Goal: Navigation & Orientation: Find specific page/section

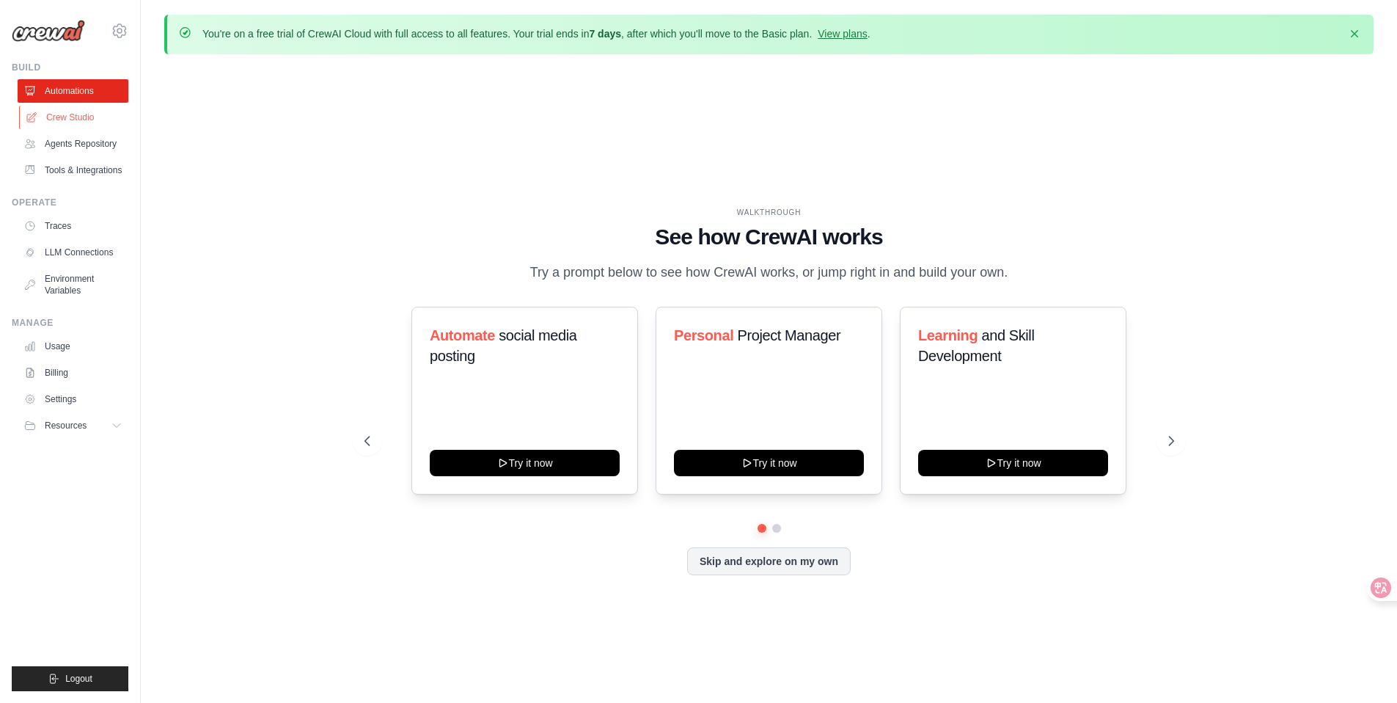
click at [90, 120] on link "Crew Studio" at bounding box center [74, 117] width 111 height 23
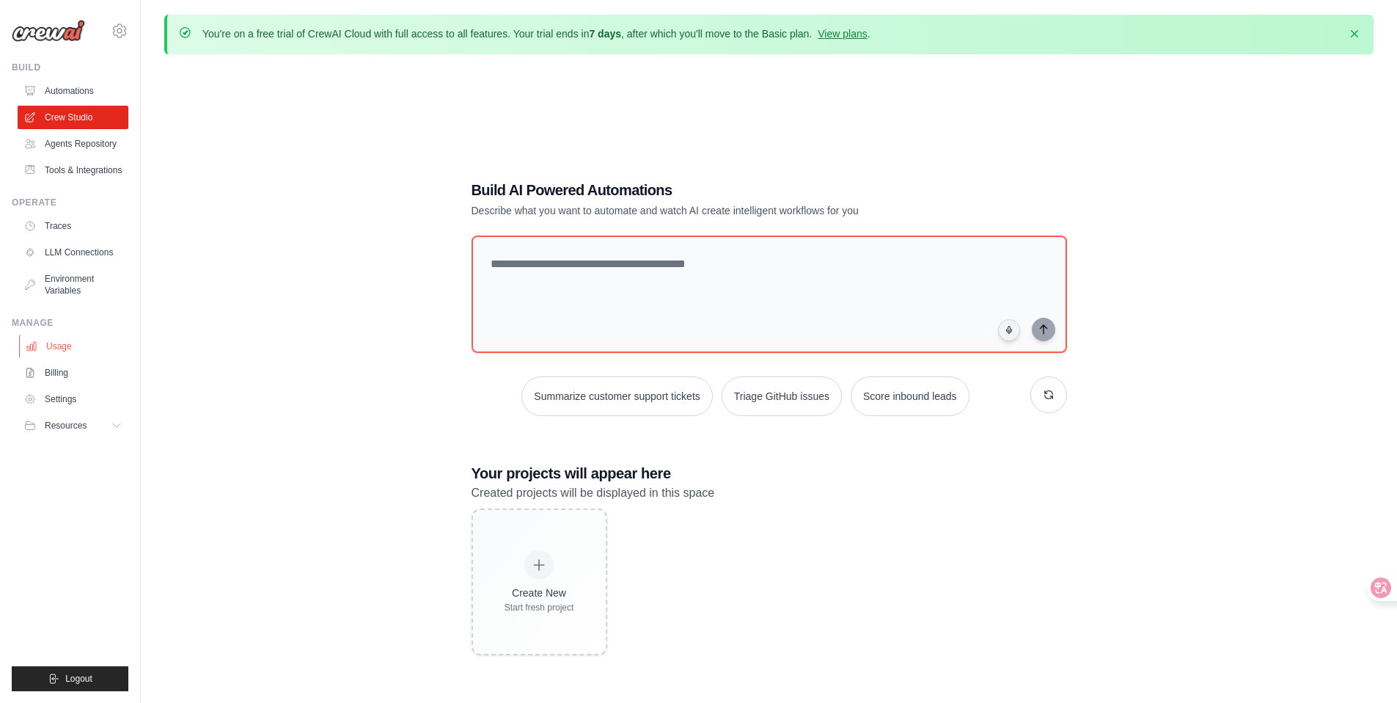
click at [70, 358] on link "Usage" at bounding box center [74, 345] width 111 height 23
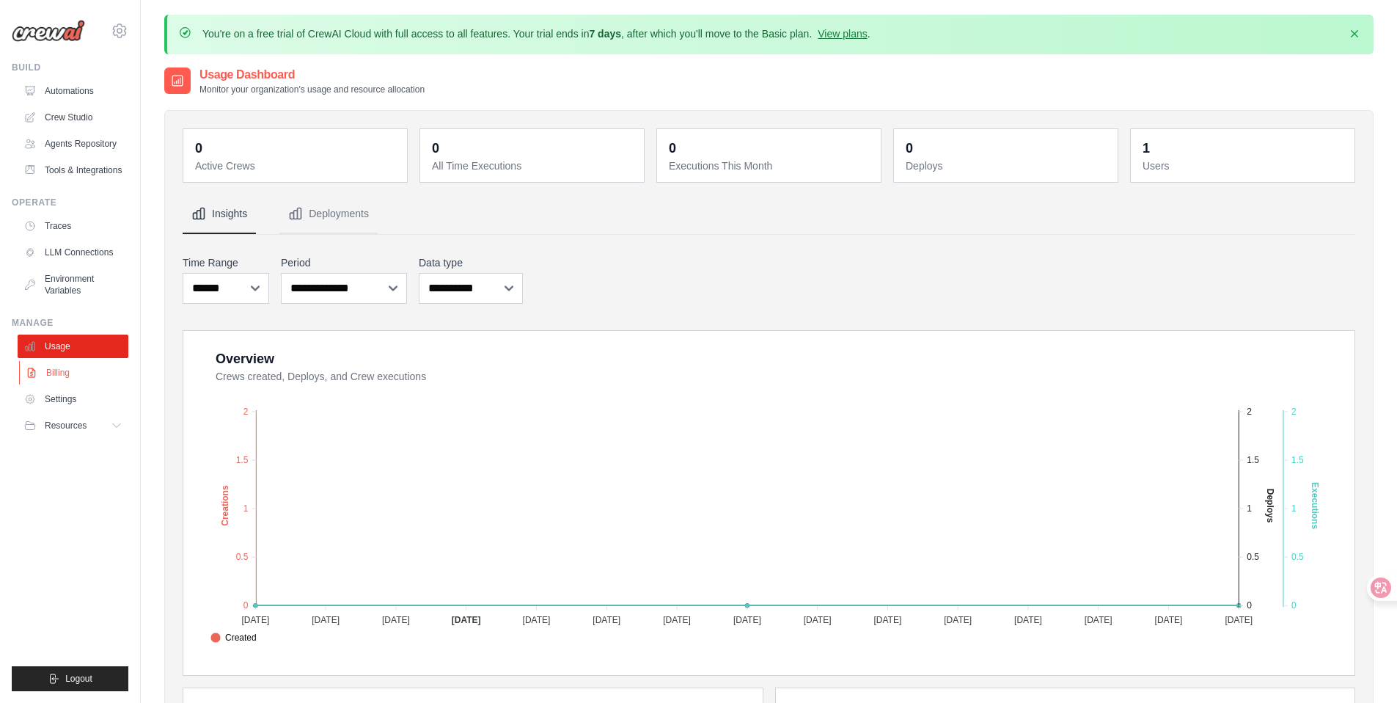
click at [54, 384] on link "Billing" at bounding box center [74, 372] width 111 height 23
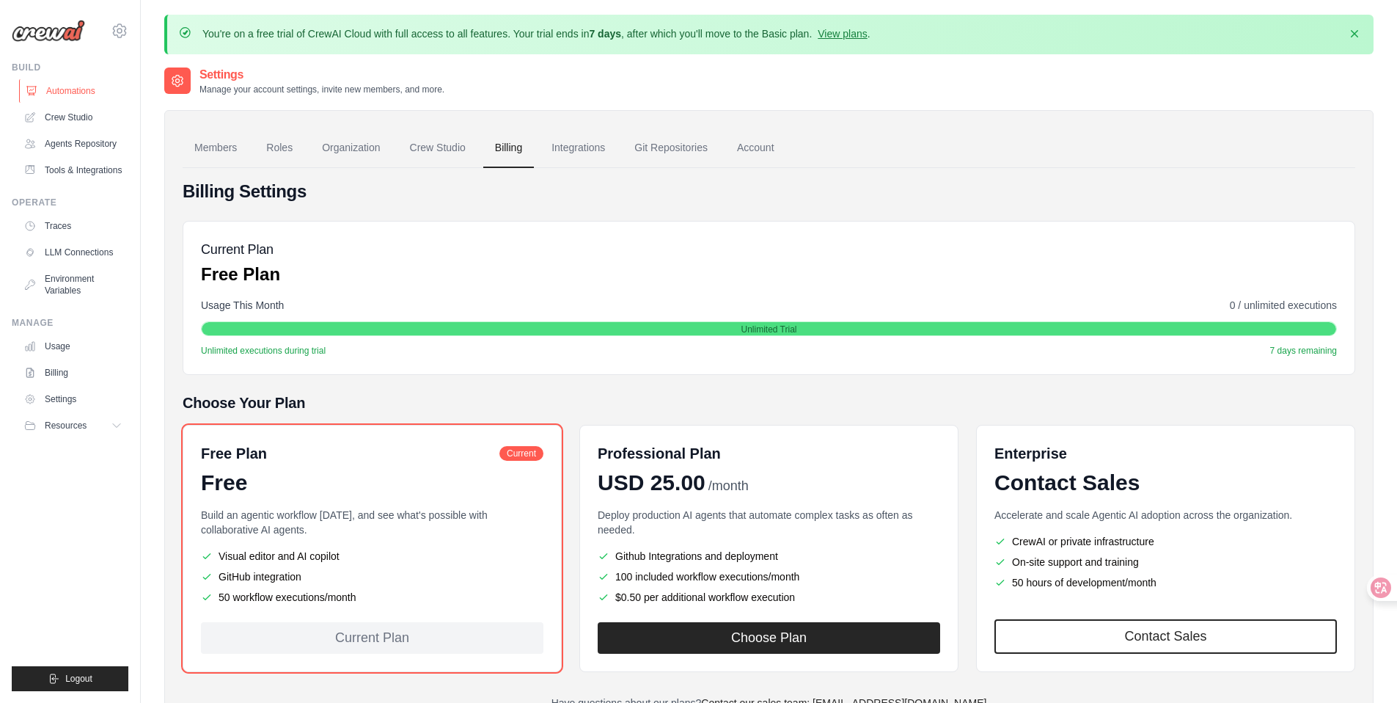
click at [76, 94] on link "Automations" at bounding box center [74, 90] width 111 height 23
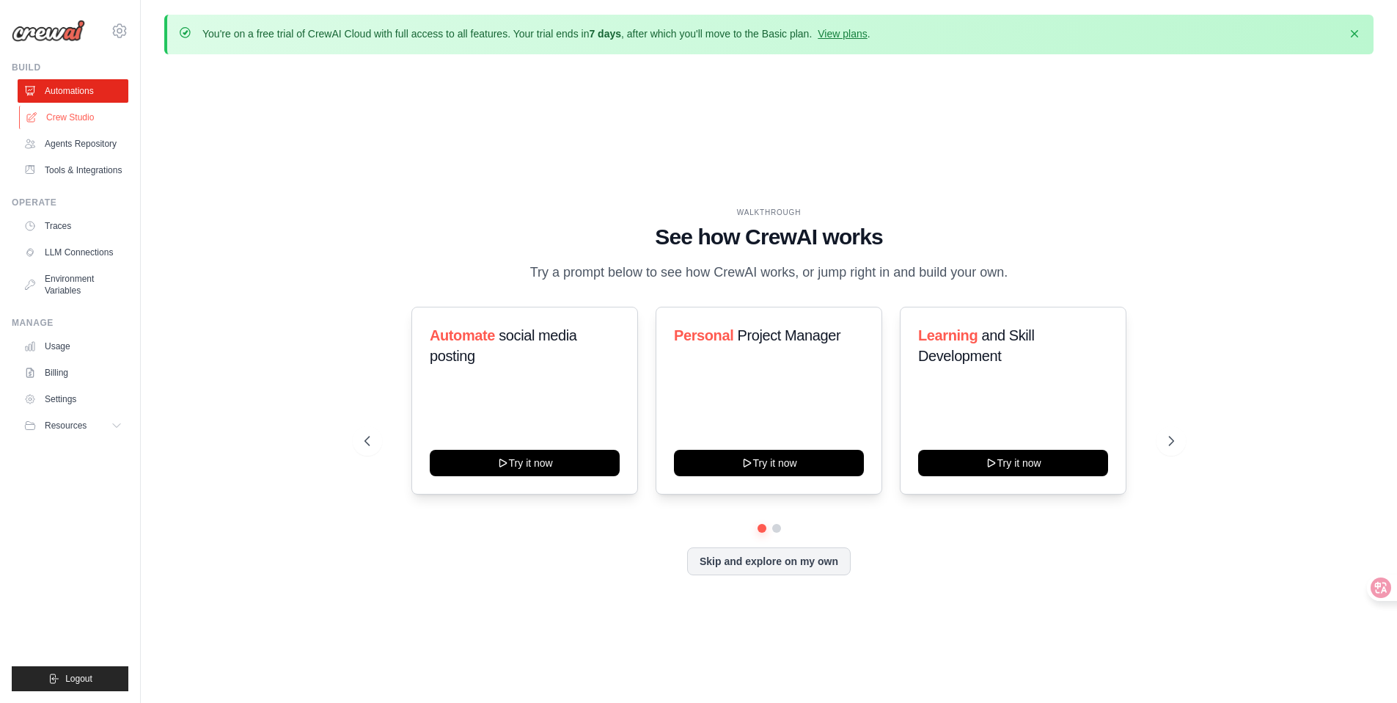
click at [95, 122] on link "Crew Studio" at bounding box center [74, 117] width 111 height 23
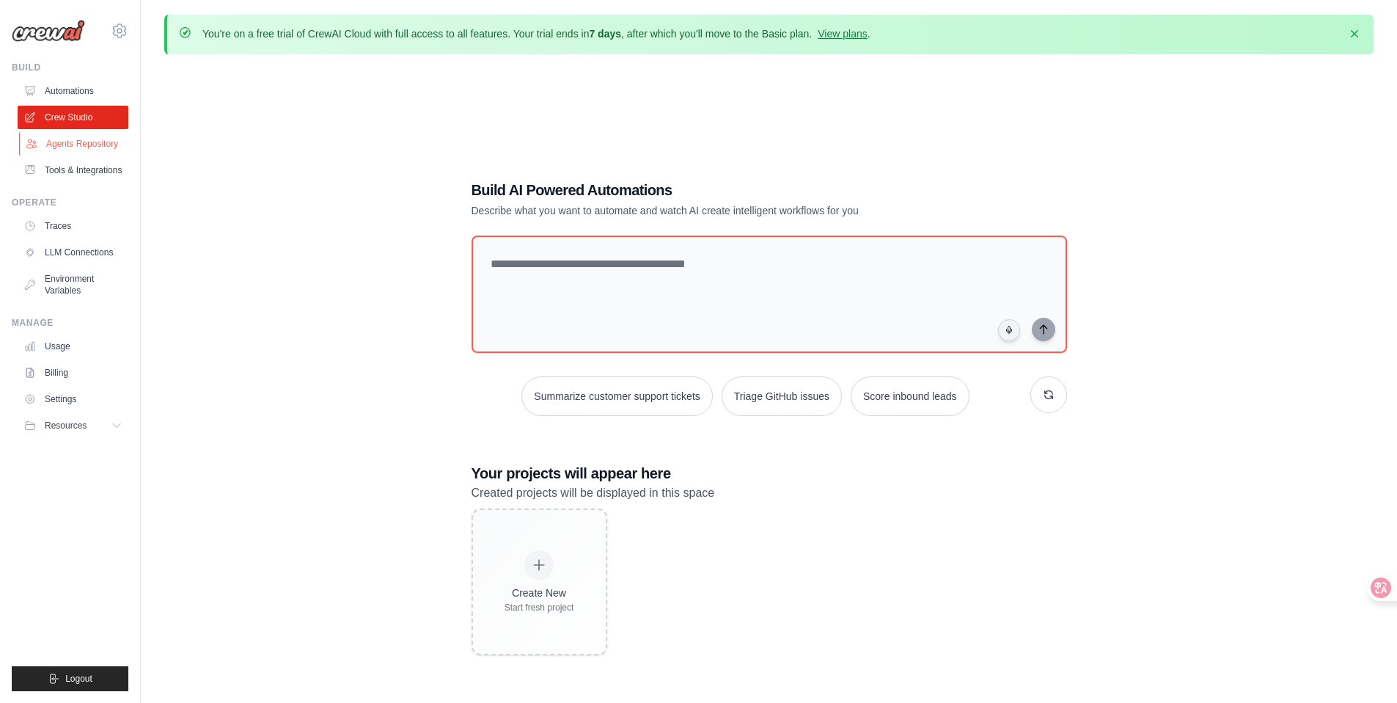
click at [70, 155] on link "Agents Repository" at bounding box center [74, 143] width 111 height 23
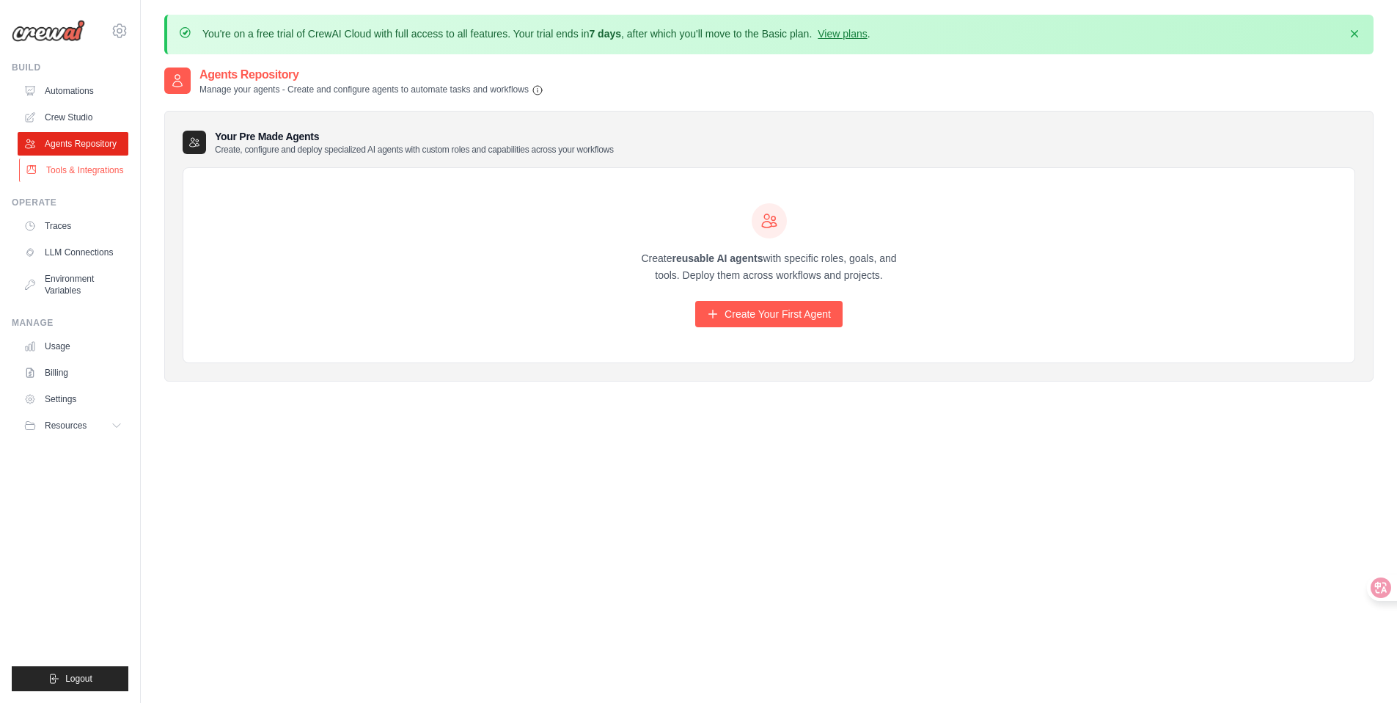
click at [70, 182] on link "Tools & Integrations" at bounding box center [74, 169] width 111 height 23
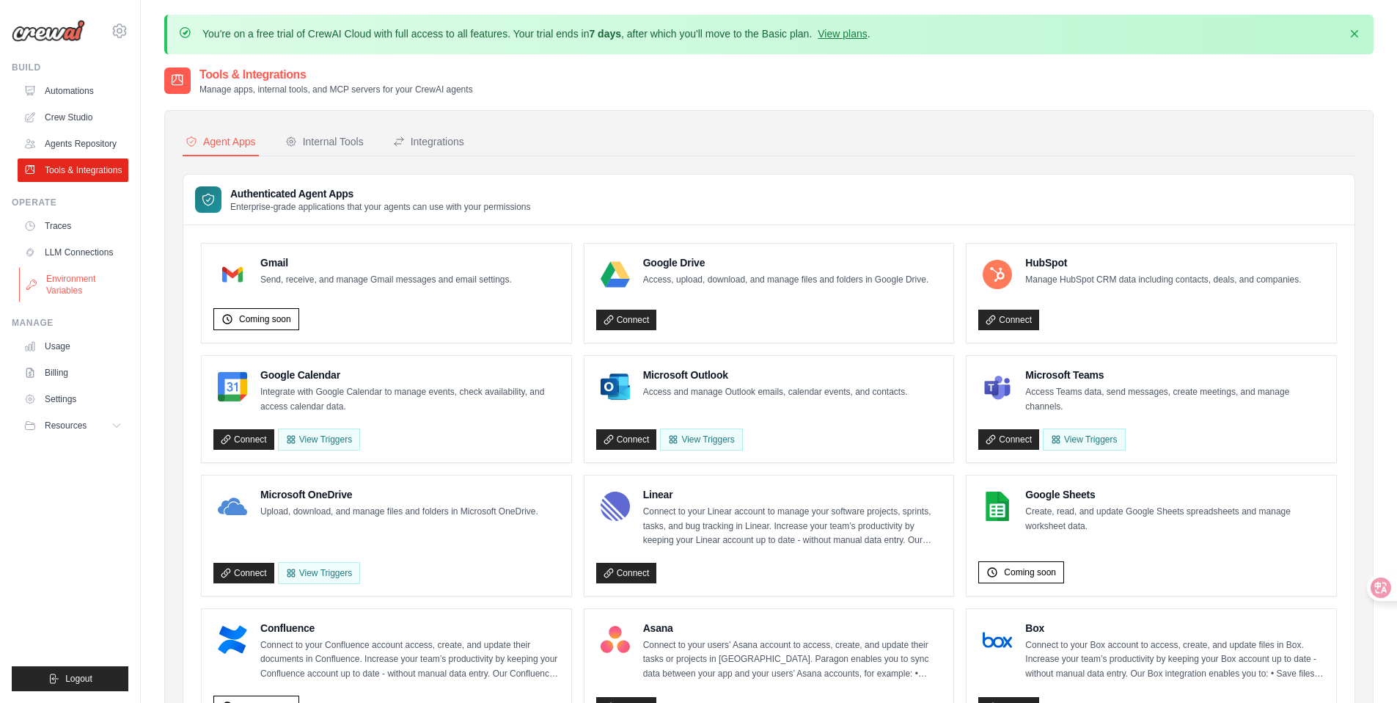
click at [64, 302] on link "Environment Variables" at bounding box center [74, 284] width 111 height 35
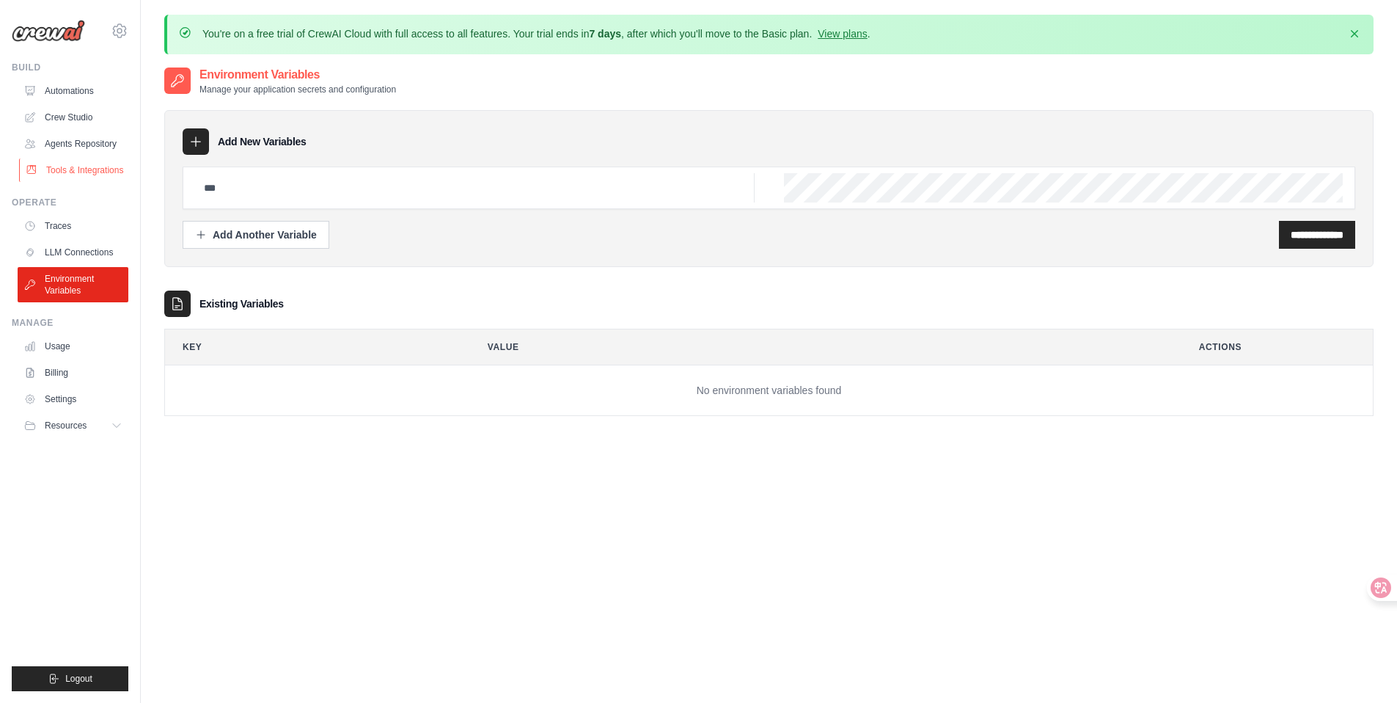
click at [81, 182] on link "Tools & Integrations" at bounding box center [74, 169] width 111 height 23
